Goal: Find specific page/section: Find specific page/section

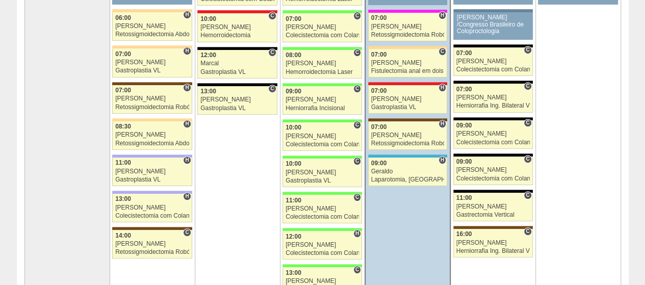
scroll to position [204, 0]
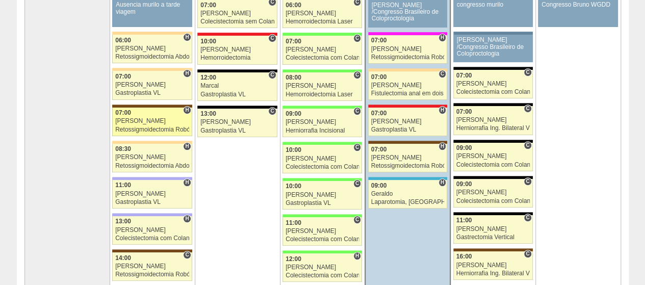
click at [134, 118] on div "[PERSON_NAME]" at bounding box center [152, 121] width 74 height 7
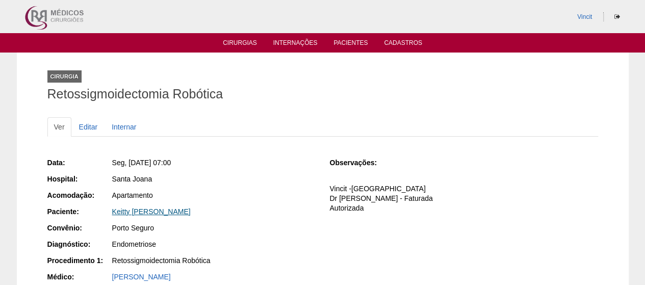
click at [184, 214] on link "Keitty [PERSON_NAME]" at bounding box center [151, 211] width 78 height 8
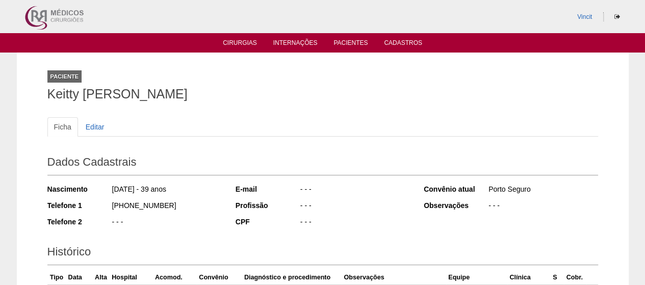
drag, startPoint x: 211, startPoint y: 98, endPoint x: 42, endPoint y: 98, distance: 168.7
click at [42, 98] on div "Paciente Keitty [PERSON_NAME] Ficha Editar Dados Cadastrais Nascimento [DATE] -…" at bounding box center [323, 247] width 566 height 391
copy h1 "Keitty [PERSON_NAME]"
click at [237, 43] on link "Cirurgias" at bounding box center [240, 43] width 34 height 9
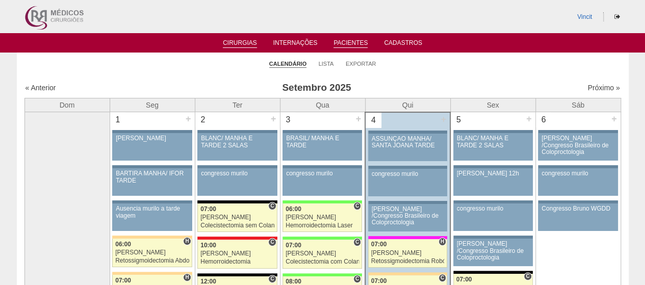
click at [353, 45] on link "Pacientes" at bounding box center [350, 43] width 34 height 9
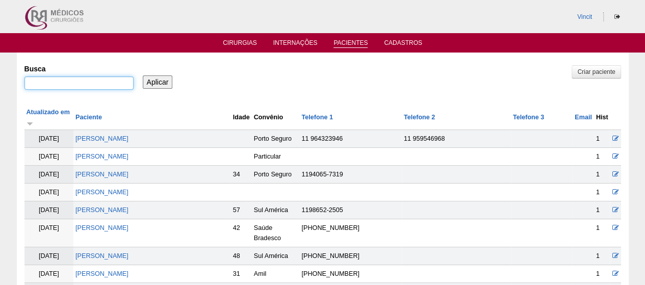
drag, startPoint x: 108, startPoint y: 86, endPoint x: 115, endPoint y: 86, distance: 7.2
click at [108, 86] on input "Busca" at bounding box center [78, 82] width 109 height 13
paste input "Keitty Marcele Batista Dias"
type input "Keitty Marcele Batista Dias"
click at [147, 85] on input "Aplicar" at bounding box center [158, 81] width 30 height 13
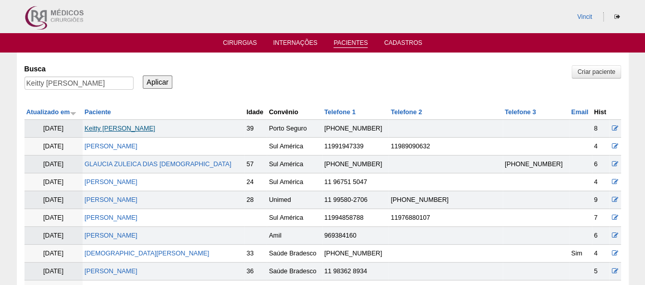
click at [136, 127] on link "Keitty [PERSON_NAME]" at bounding box center [120, 128] width 71 height 7
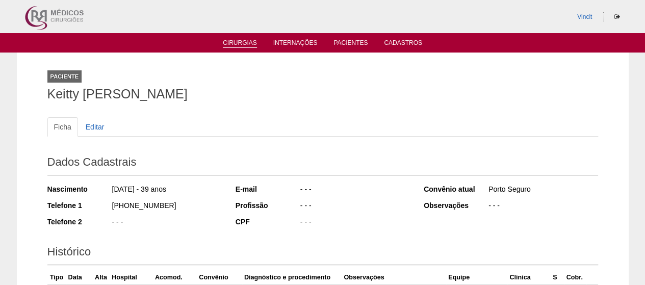
click at [251, 45] on link "Cirurgias" at bounding box center [240, 43] width 34 height 9
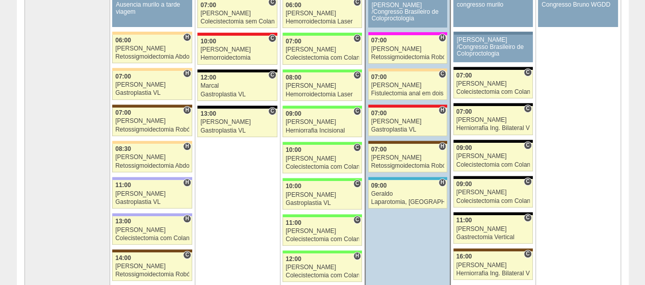
scroll to position [453, 0]
